Goal: Navigation & Orientation: Find specific page/section

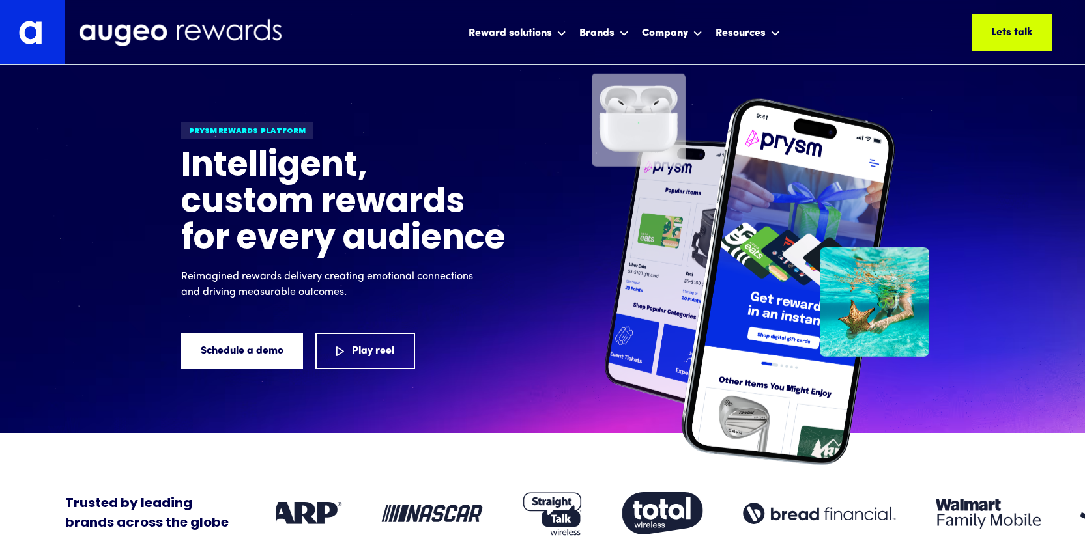
click at [898, 397] on div at bounding box center [874, 285] width 109 height 388
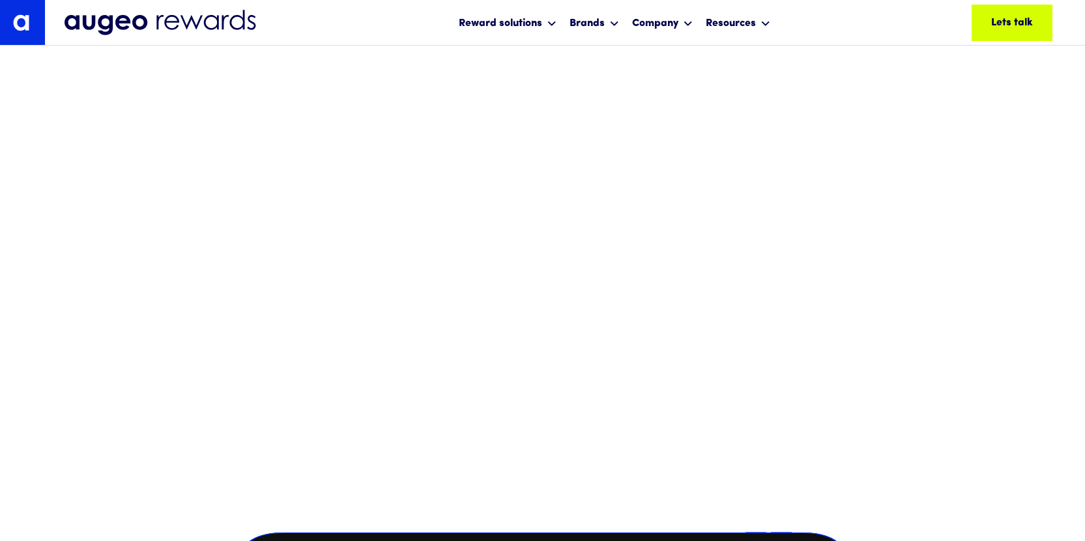
scroll to position [907, 0]
